Goal: Information Seeking & Learning: Understand process/instructions

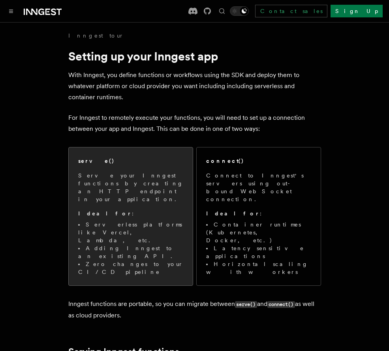
click at [136, 244] on li "Adding Inngest to an existing API." at bounding box center [130, 252] width 105 height 16
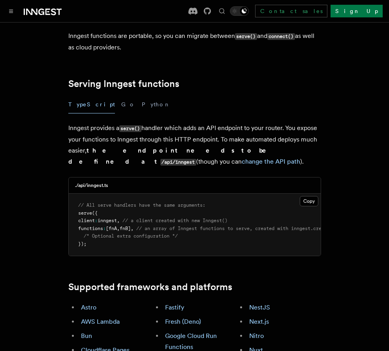
scroll to position [269, 0]
